Goal: Information Seeking & Learning: Check status

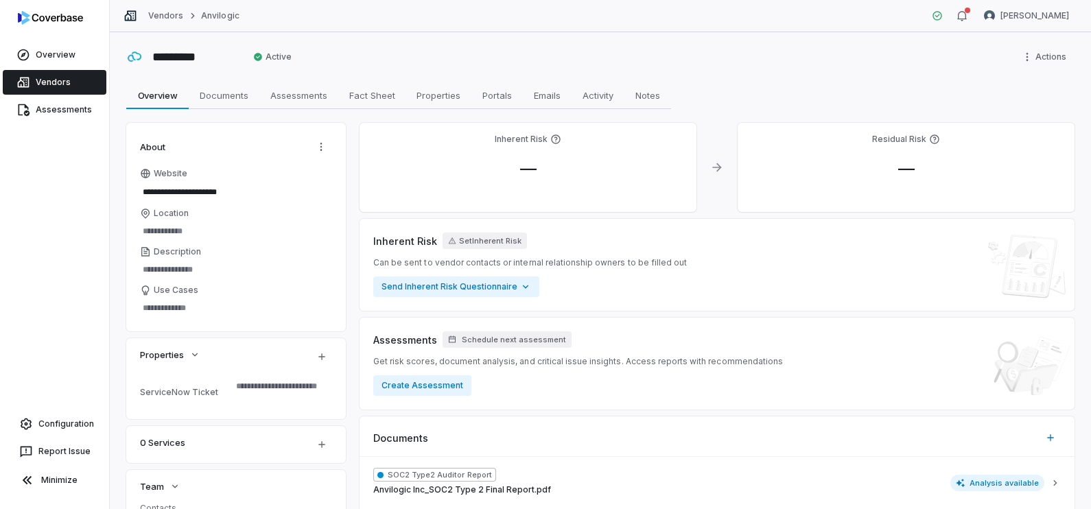
click at [48, 75] on link "Vendors" at bounding box center [55, 82] width 104 height 25
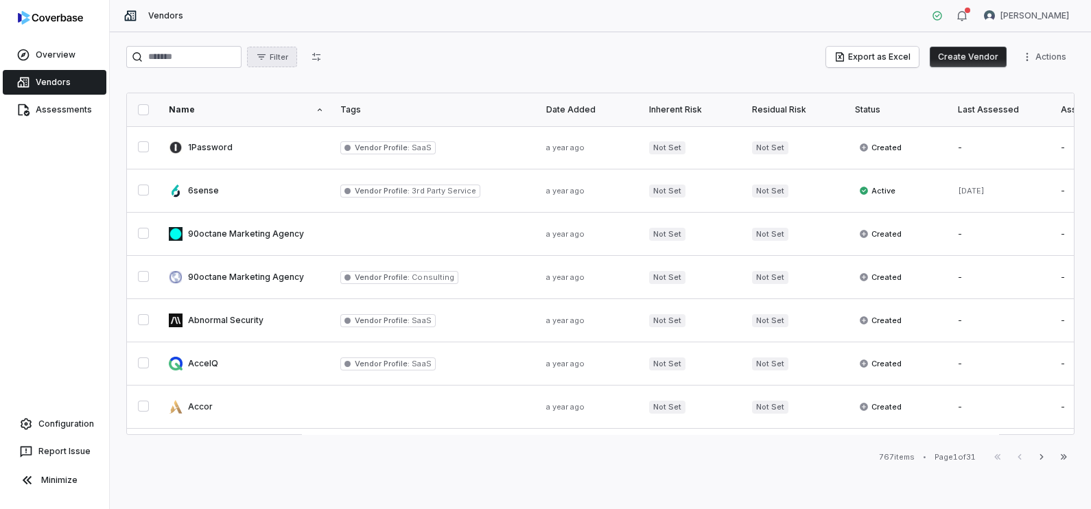
click at [288, 58] on span "Filter" at bounding box center [279, 57] width 19 height 10
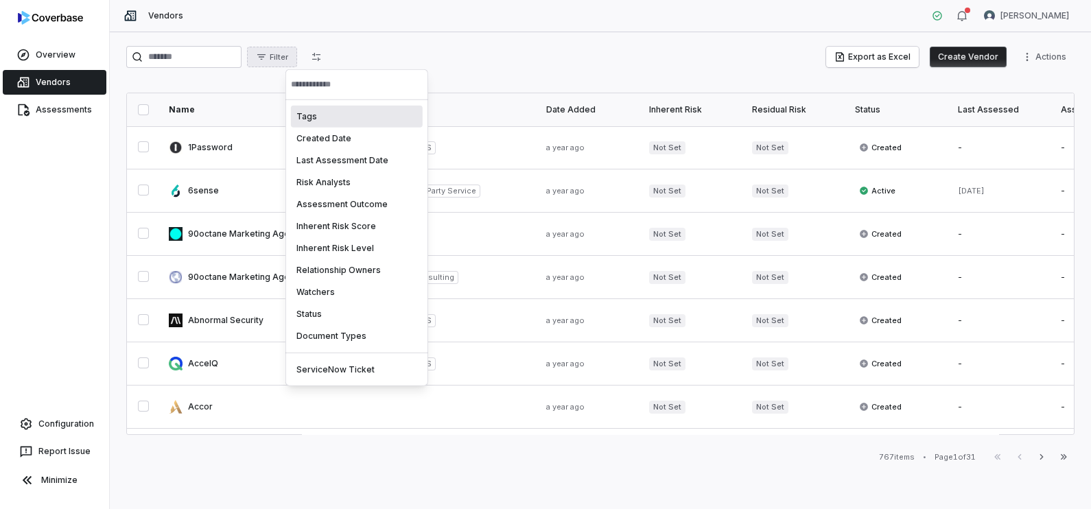
click at [342, 117] on div "Tags" at bounding box center [357, 117] width 132 height 22
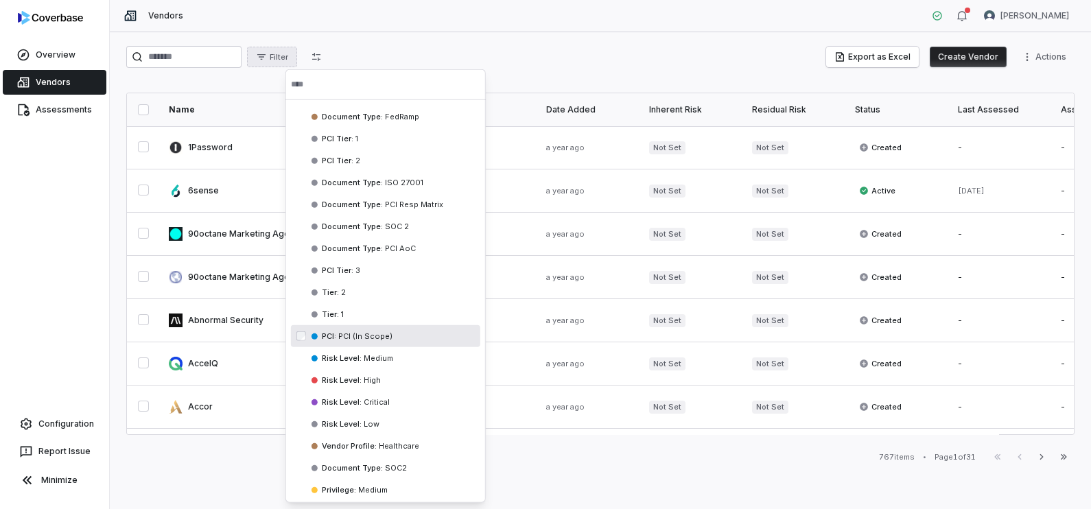
click at [364, 332] on span "PCI (In Scope)" at bounding box center [364, 336] width 56 height 10
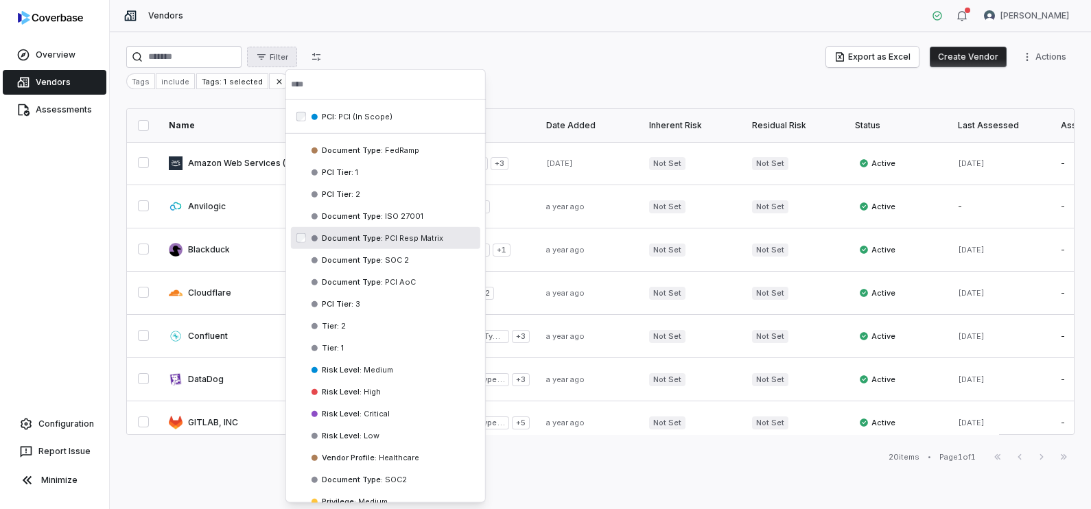
click at [525, 58] on html "Overview Vendors Assessments Configuration Report Issue Minimize Vendors [PERSO…" at bounding box center [545, 254] width 1091 height 509
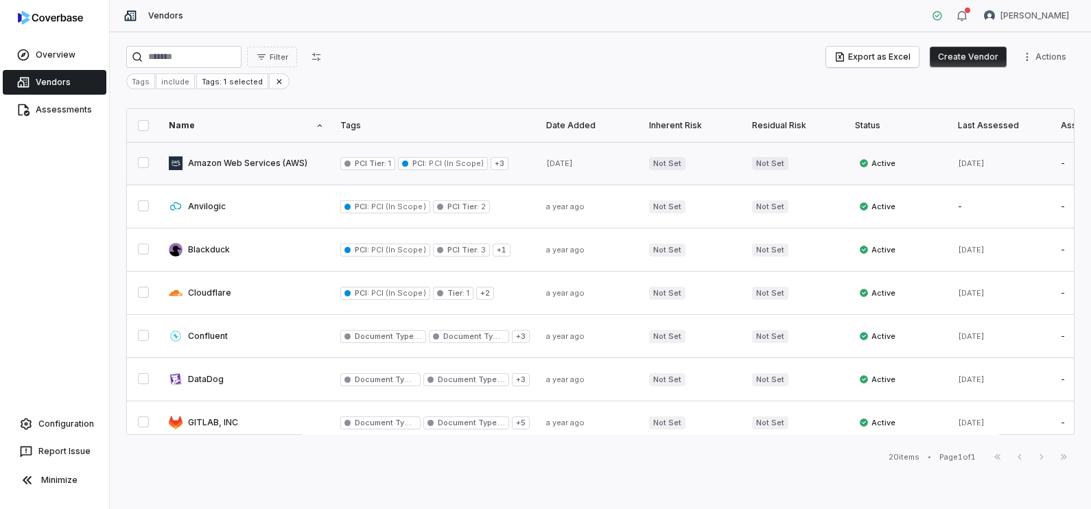
click at [253, 167] on link at bounding box center [247, 163] width 172 height 43
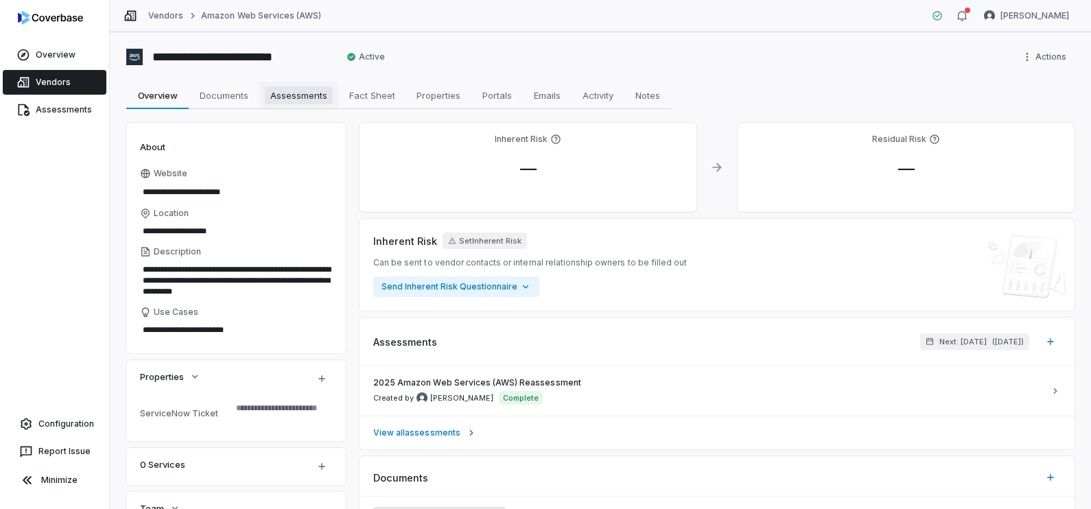
click at [302, 95] on span "Assessments" at bounding box center [299, 95] width 68 height 18
type textarea "*"
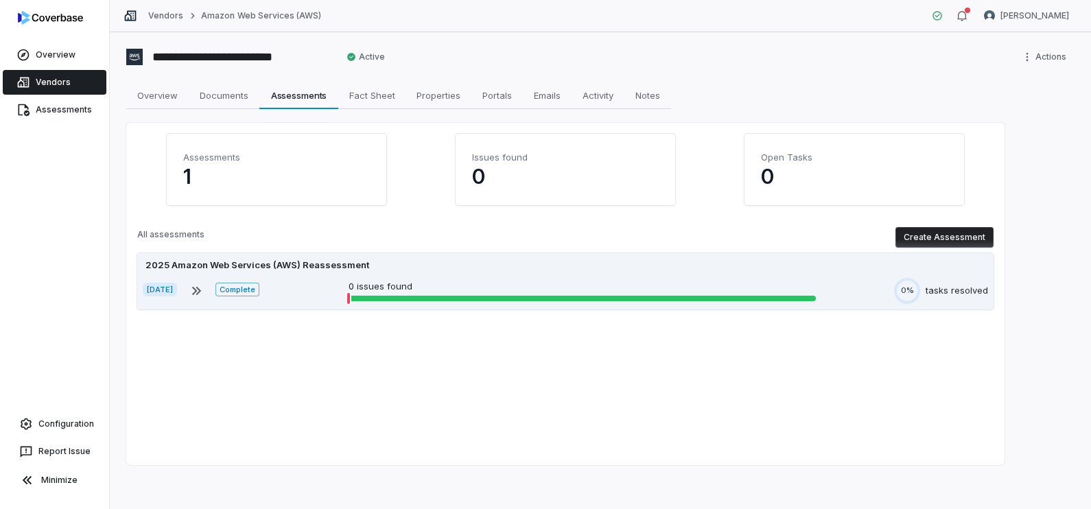
click at [398, 281] on p "0 issues found" at bounding box center [582, 287] width 467 height 14
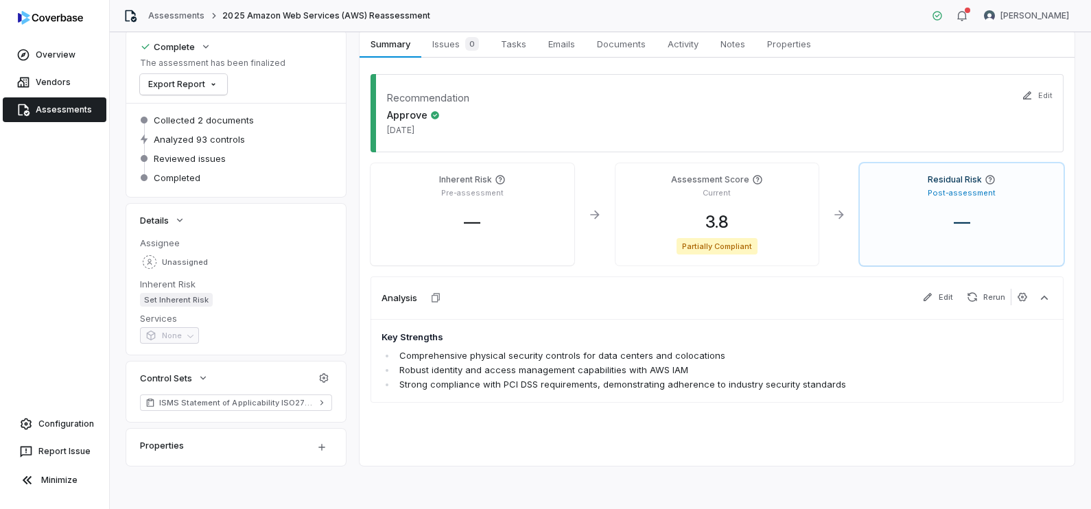
scroll to position [11, 0]
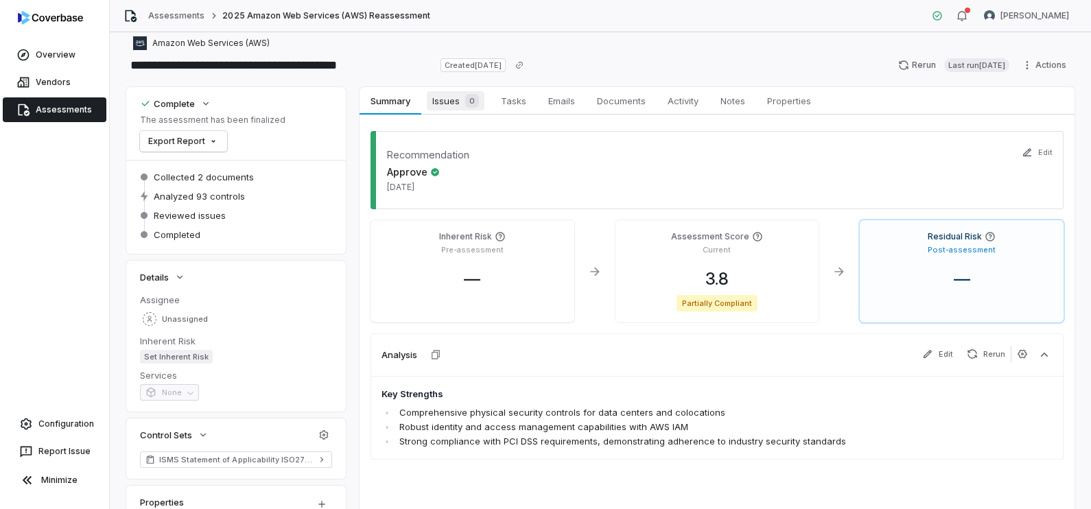
click at [459, 103] on span "Issues 0" at bounding box center [456, 100] width 58 height 19
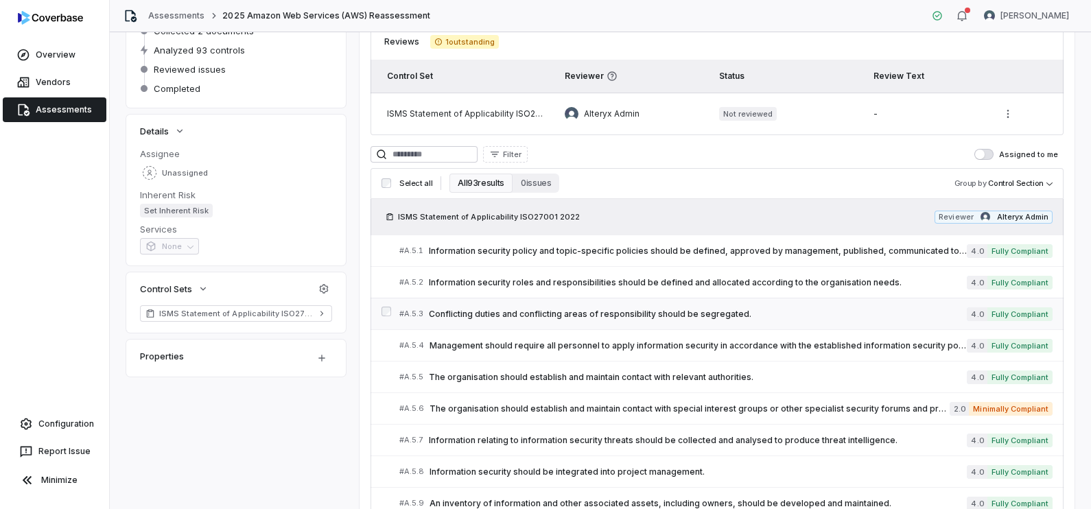
scroll to position [240, 0]
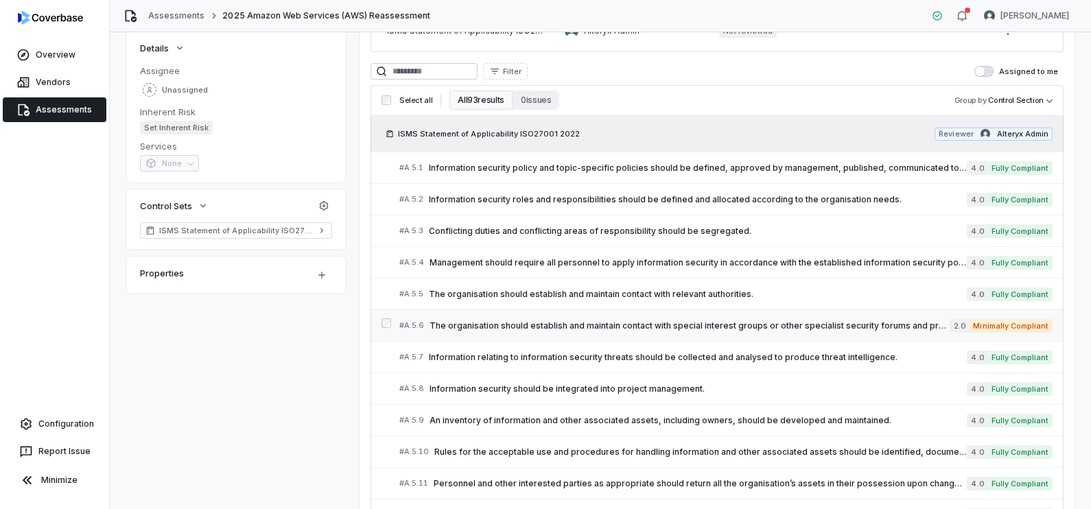
click at [704, 322] on span "The organisation should establish and maintain contact with special interest gr…" at bounding box center [690, 325] width 520 height 11
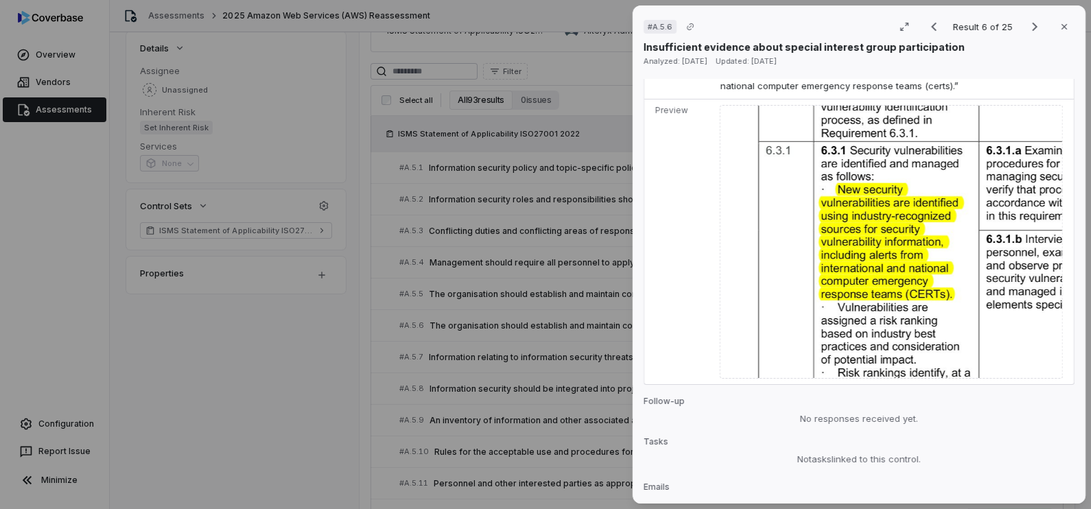
scroll to position [628, 0]
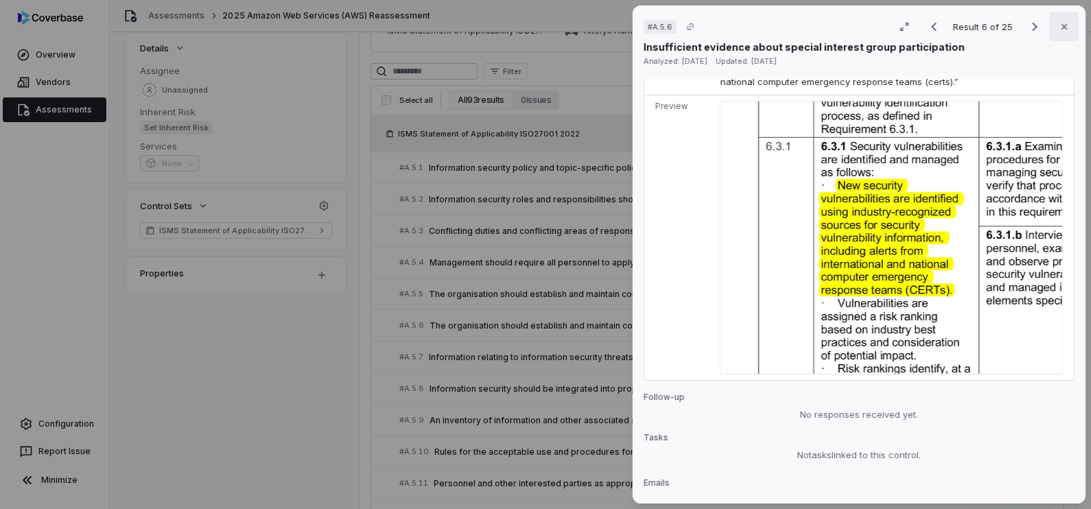
click at [1059, 27] on icon "button" at bounding box center [1064, 26] width 11 height 11
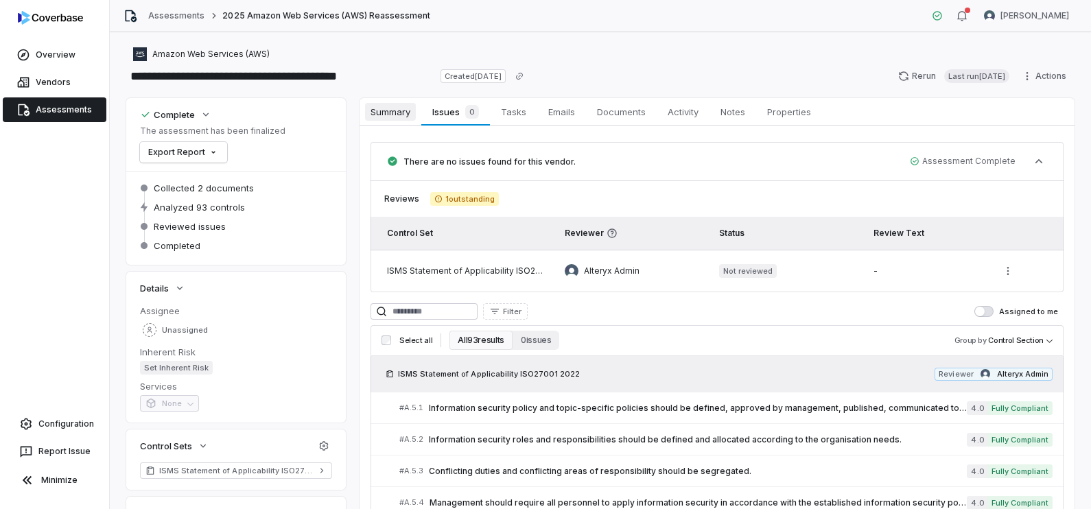
click at [381, 115] on span "Summary" at bounding box center [390, 112] width 51 height 18
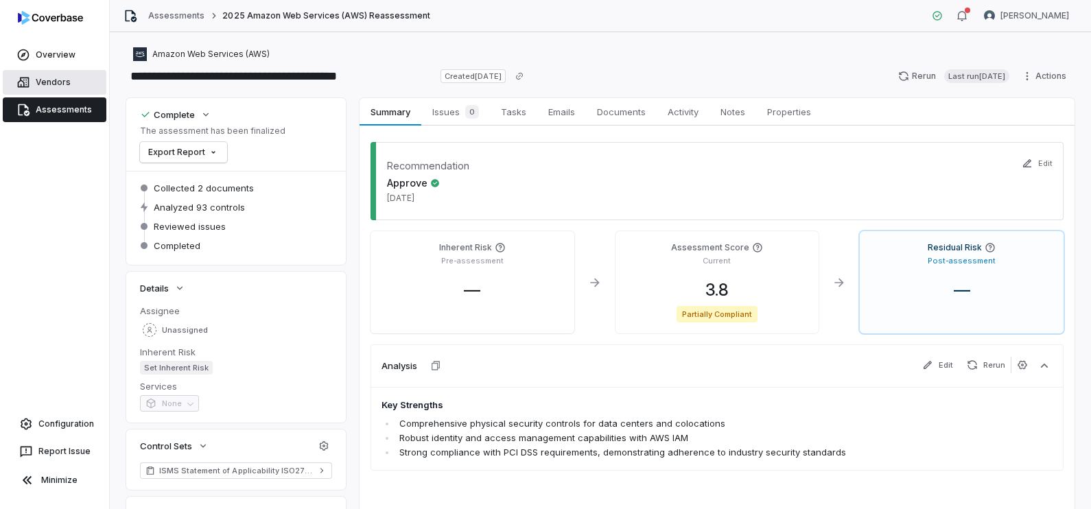
click at [64, 82] on link "Vendors" at bounding box center [55, 82] width 104 height 25
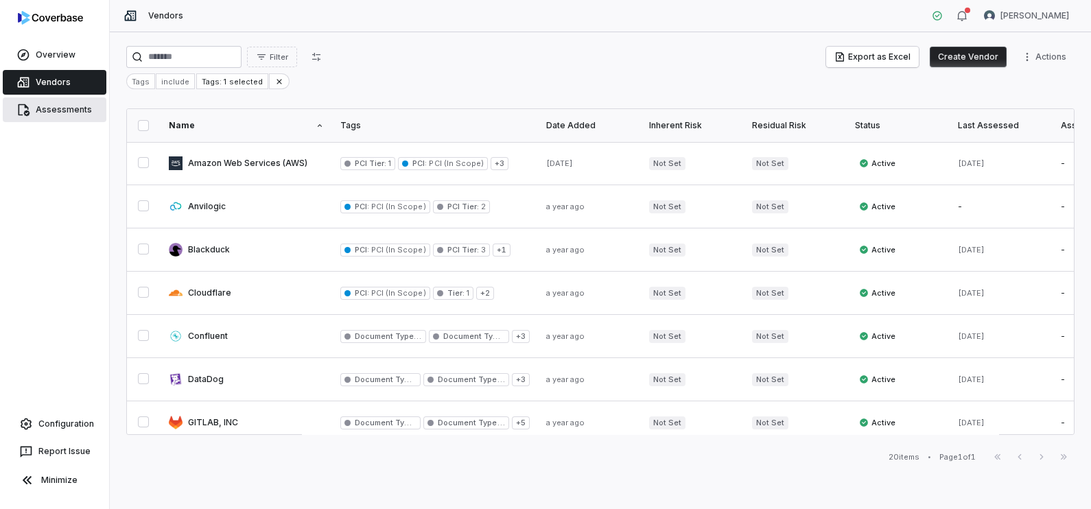
click at [82, 106] on link "Assessments" at bounding box center [55, 109] width 104 height 25
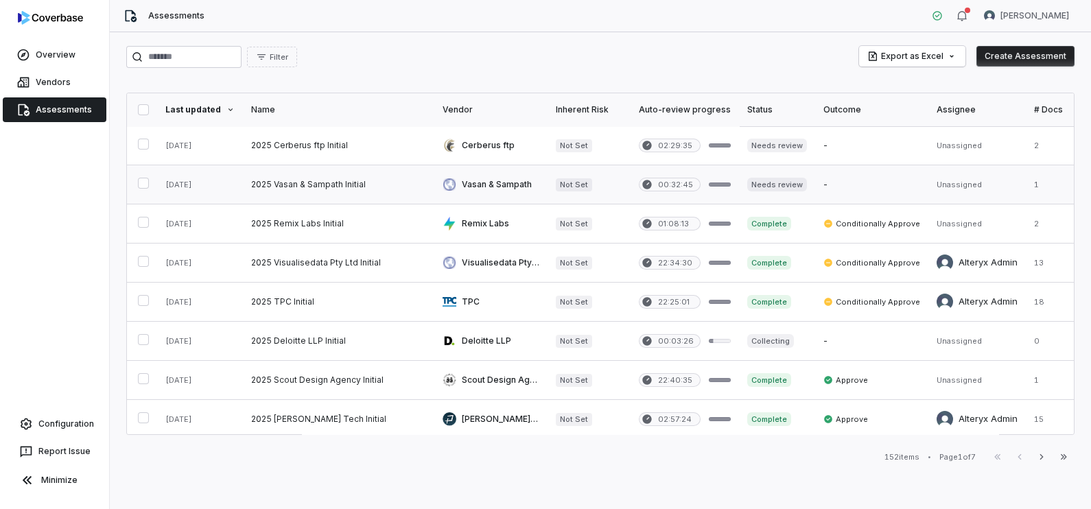
click at [336, 177] on link at bounding box center [338, 184] width 191 height 38
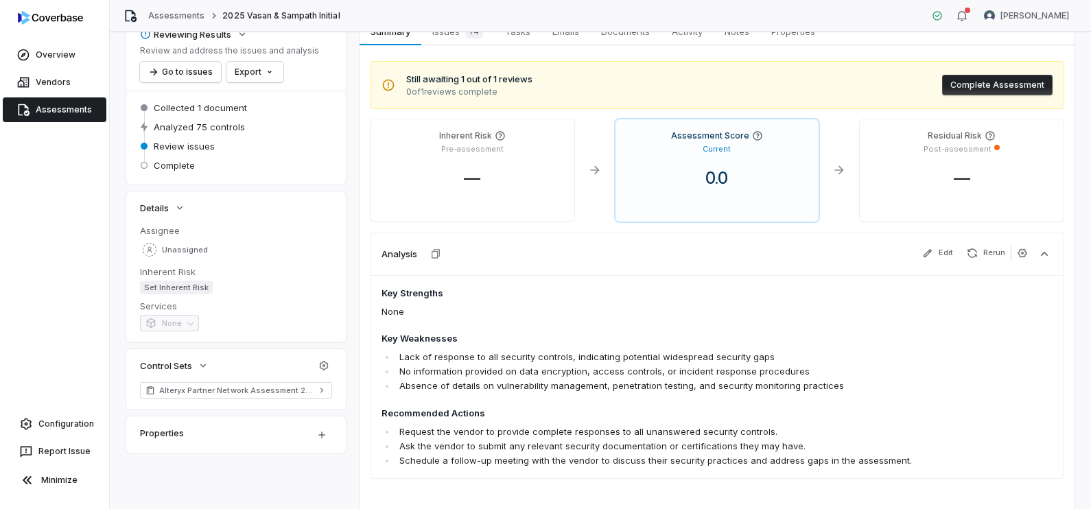
scroll to position [114, 0]
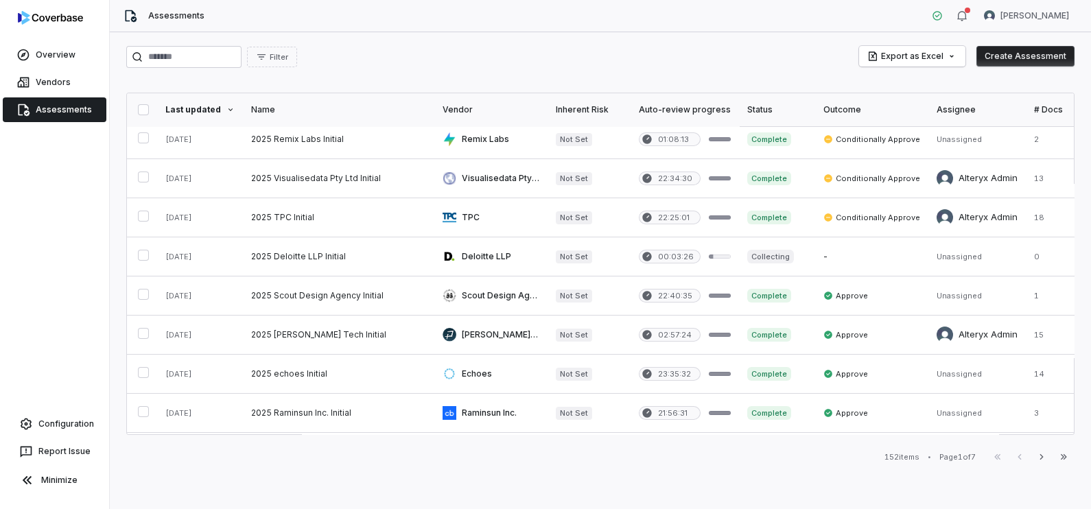
scroll to position [114, 0]
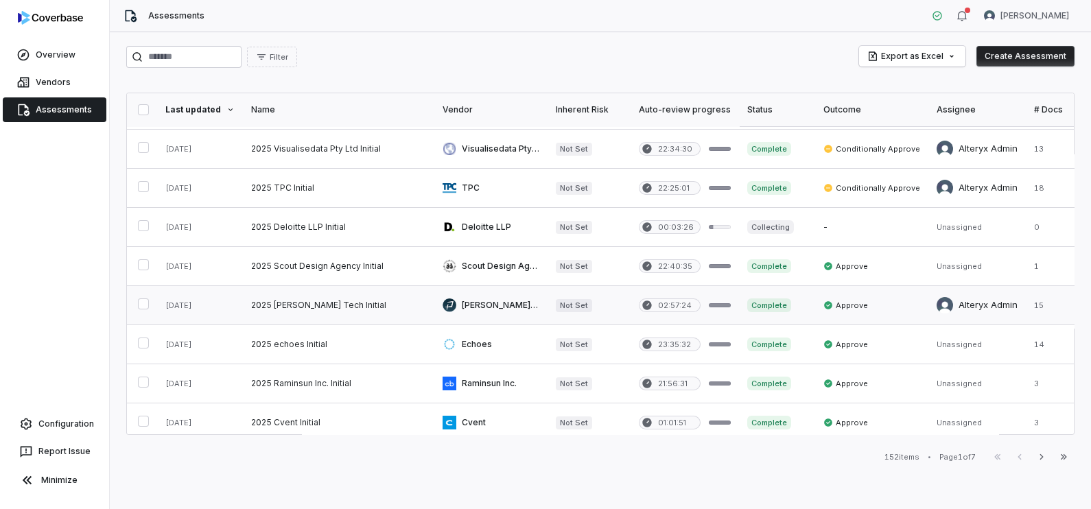
click at [360, 296] on link at bounding box center [338, 305] width 191 height 38
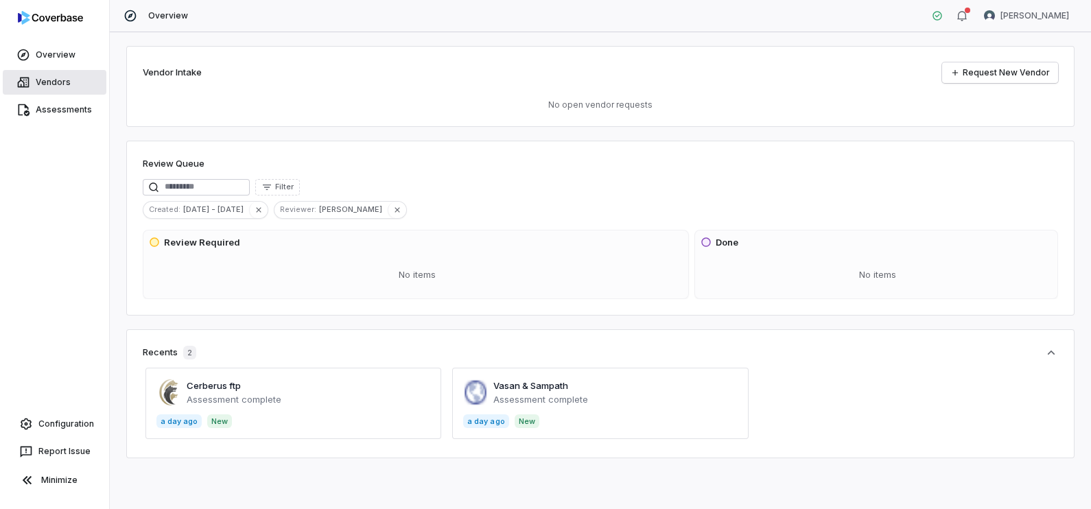
click at [48, 81] on link "Vendors" at bounding box center [55, 82] width 104 height 25
